Goal: Navigation & Orientation: Understand site structure

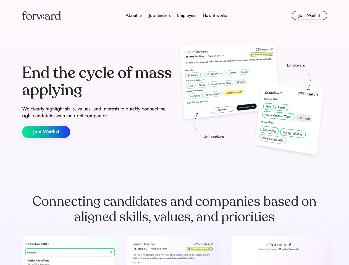
click at [174, 133] on div "End the cycle of mass applying We clearly highlight skills, values, and interes…" at bounding box center [174, 101] width 305 height 119
click at [175, 15] on div "About us Job Seekers Employers How it works" at bounding box center [176, 15] width 218 height 7
click at [41, 15] on img at bounding box center [41, 15] width 39 height 9
click at [176, 15] on div "About us Job Seekers Employers How it works" at bounding box center [176, 15] width 218 height 7
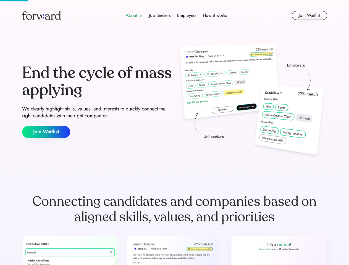
click at [134, 15] on div "About us" at bounding box center [134, 15] width 17 height 7
click at [160, 15] on div "Job Seekers" at bounding box center [160, 15] width 22 height 7
click at [187, 15] on div "Employers" at bounding box center [186, 15] width 19 height 7
click at [215, 15] on div "How it works" at bounding box center [215, 15] width 24 height 7
click at [309, 15] on button "Join Waitlist" at bounding box center [309, 15] width 35 height 9
